Goal: Check status: Check status

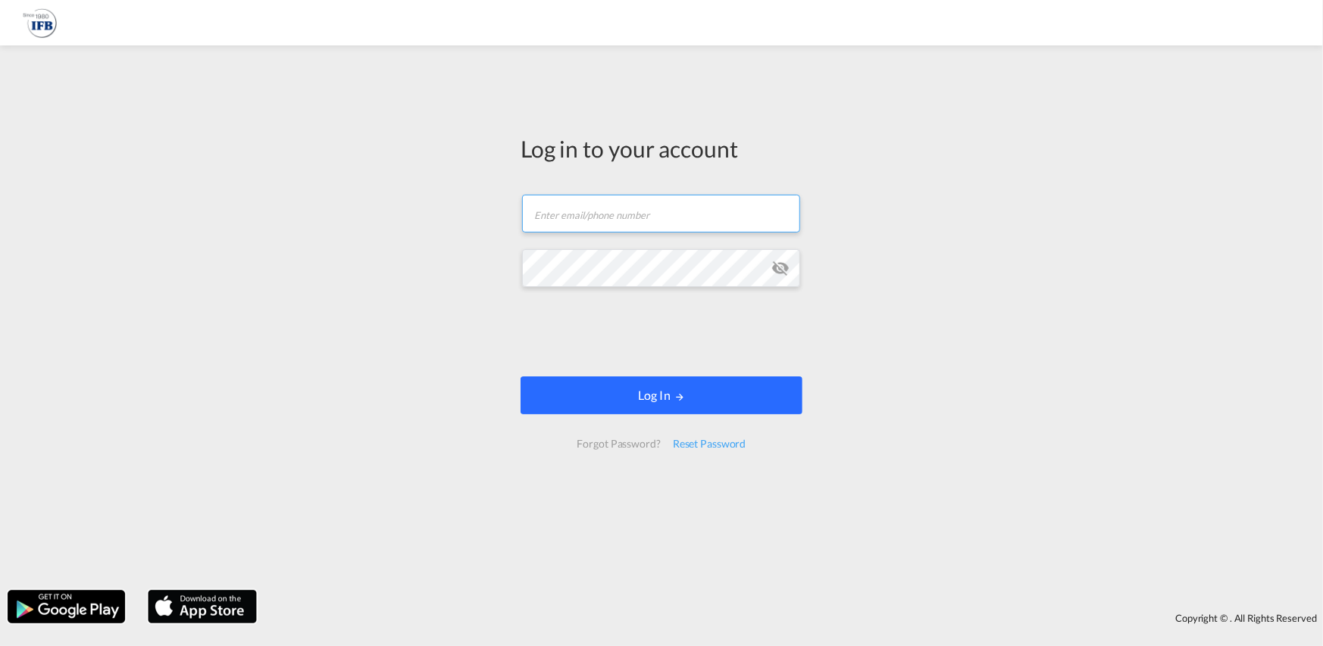
type input "hieu.pham@ifbhamburg.de"
click at [726, 388] on button "Log In" at bounding box center [661, 395] width 282 height 38
